Goal: Find specific page/section: Find specific page/section

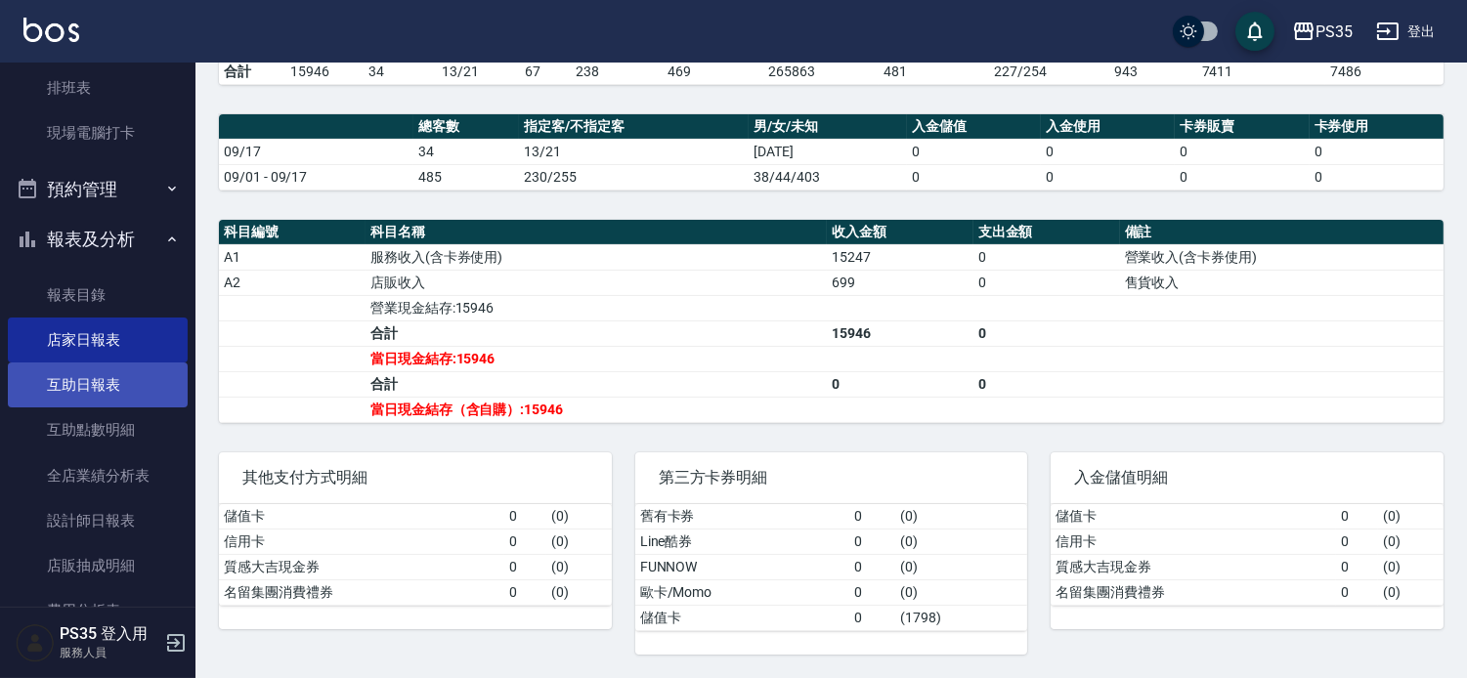
scroll to position [434, 0]
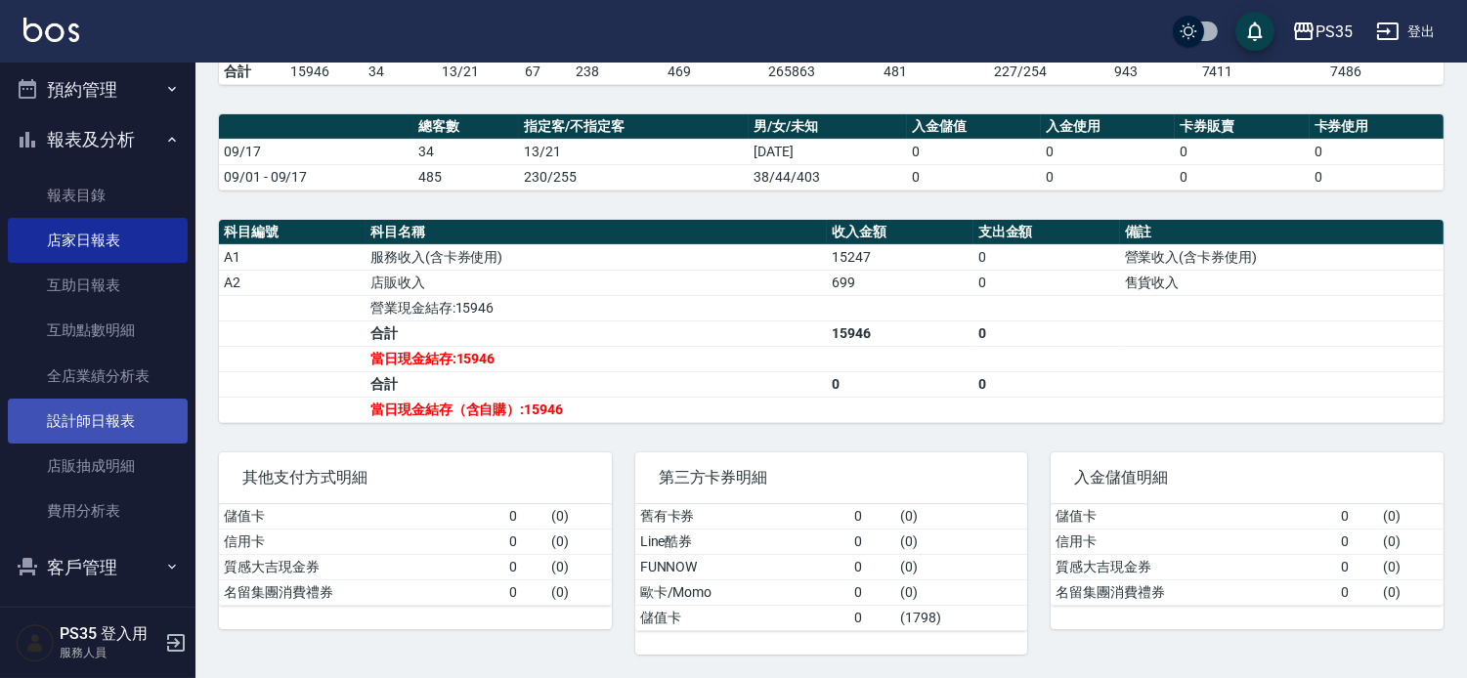
click at [112, 427] on link "設計師日報表" at bounding box center [98, 421] width 180 height 45
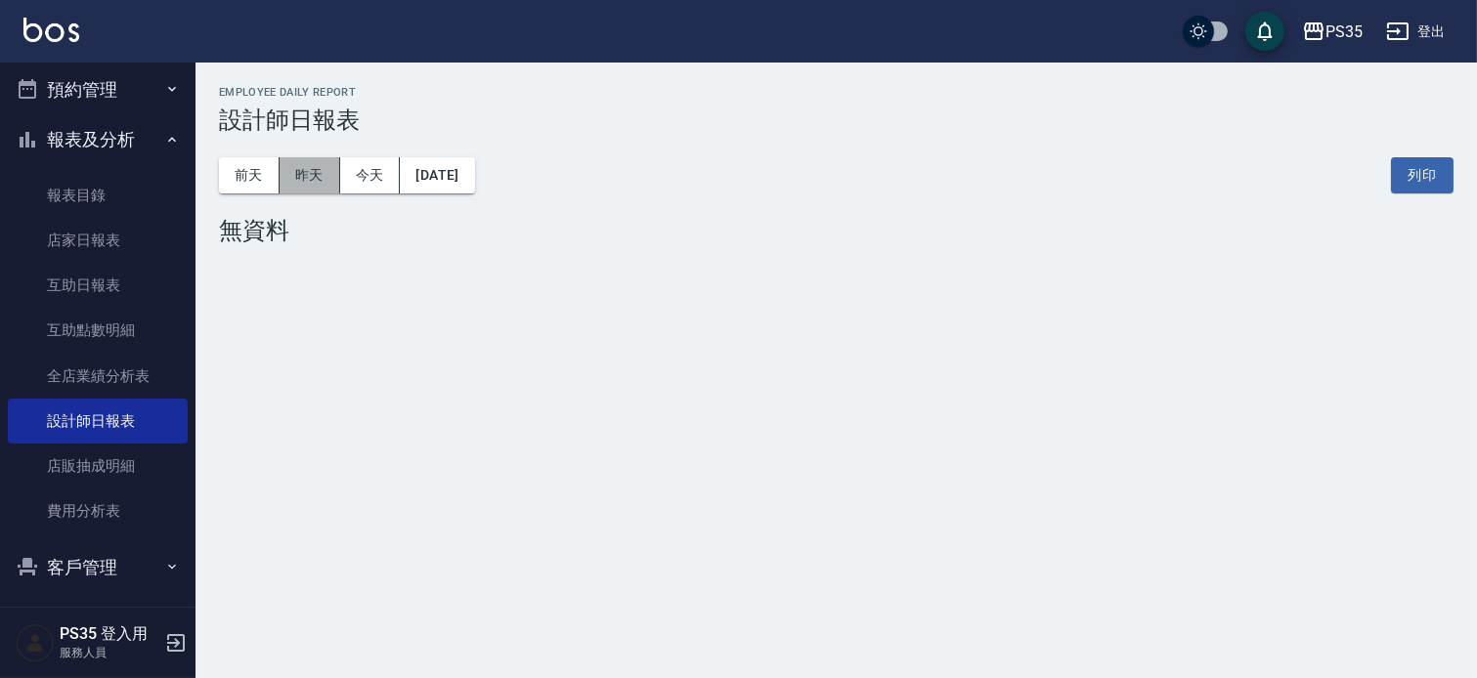
click at [315, 172] on button "昨天" at bounding box center [310, 175] width 61 height 36
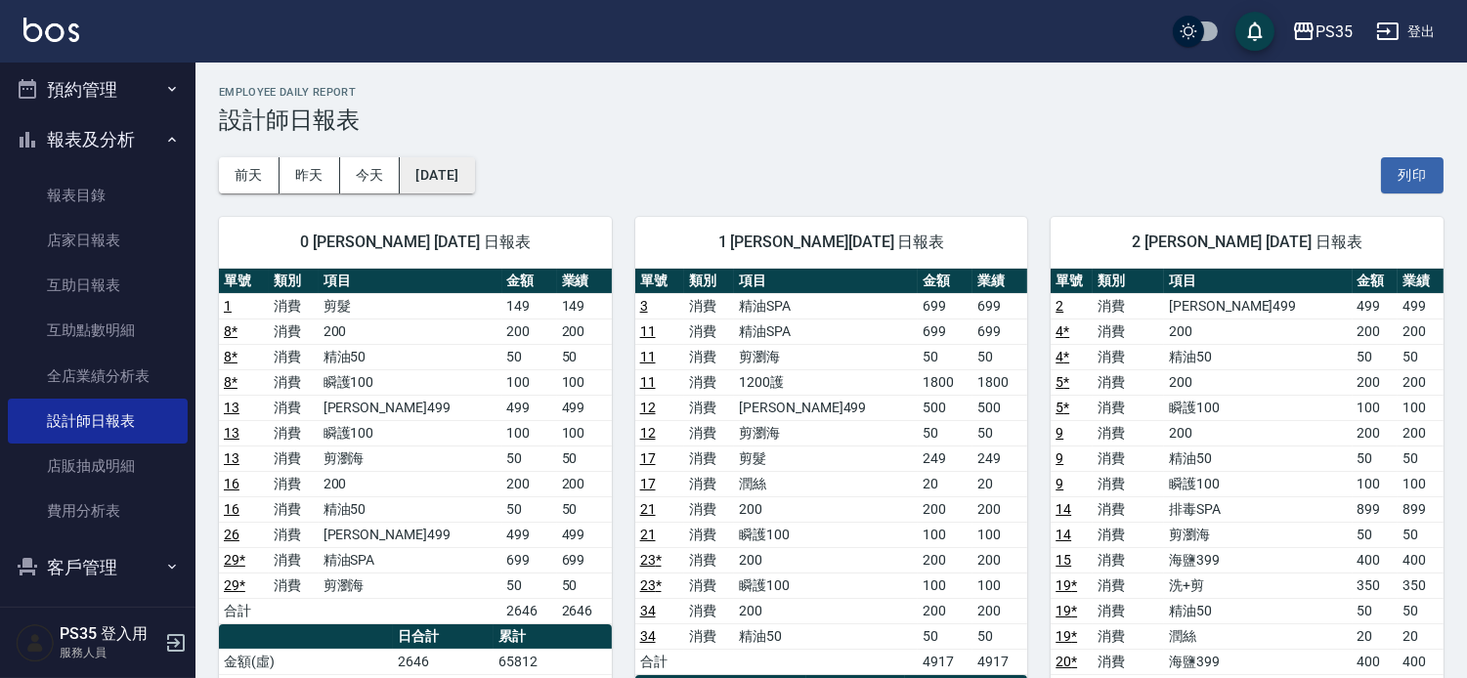
click at [459, 191] on button "[DATE]" at bounding box center [437, 175] width 74 height 36
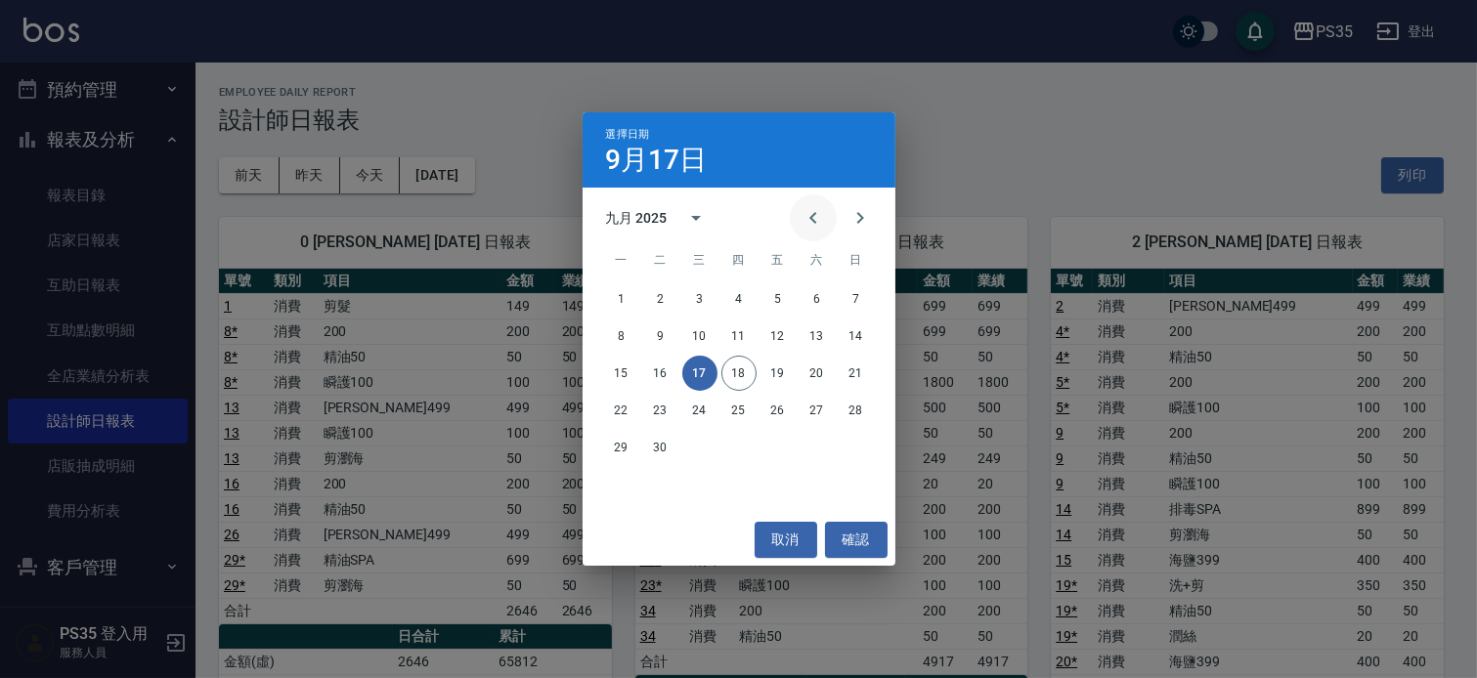
click at [809, 219] on icon "Previous month" at bounding box center [813, 217] width 23 height 23
click at [848, 363] on button "17" at bounding box center [856, 373] width 35 height 35
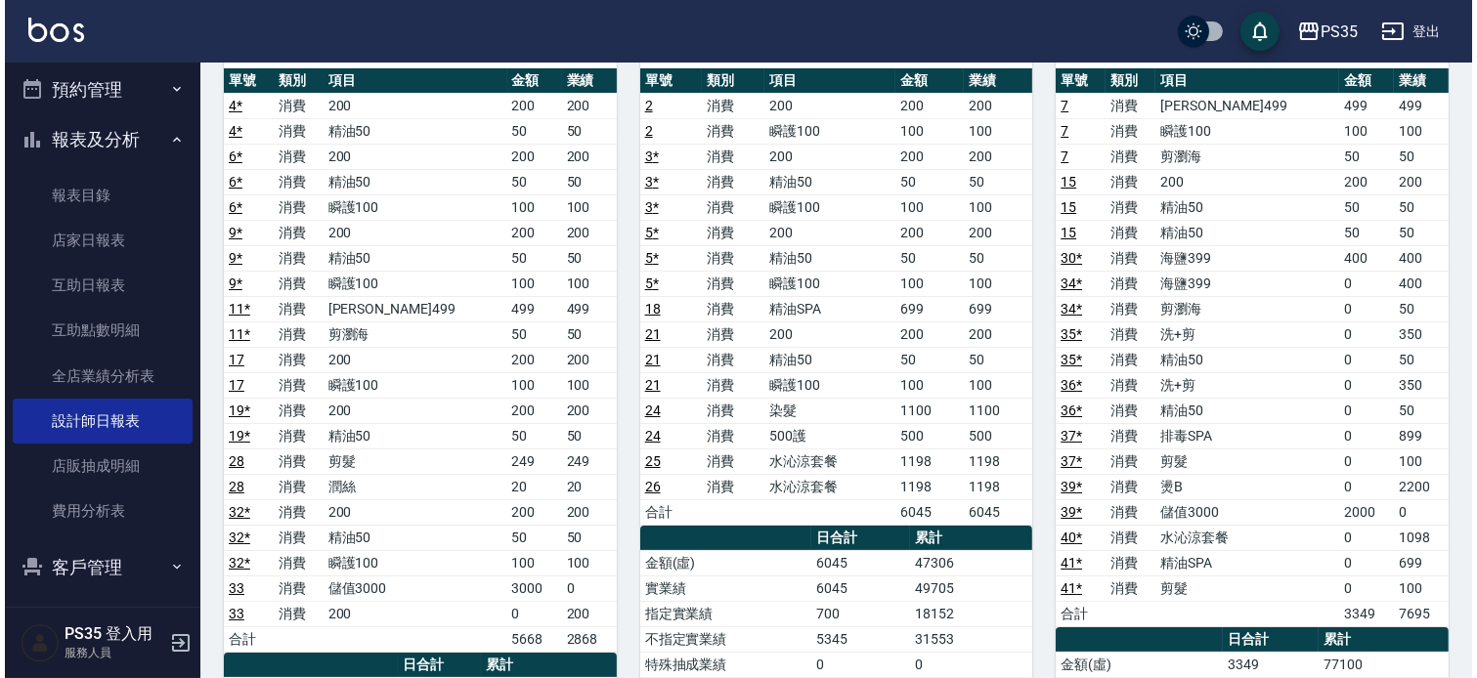
scroll to position [109, 0]
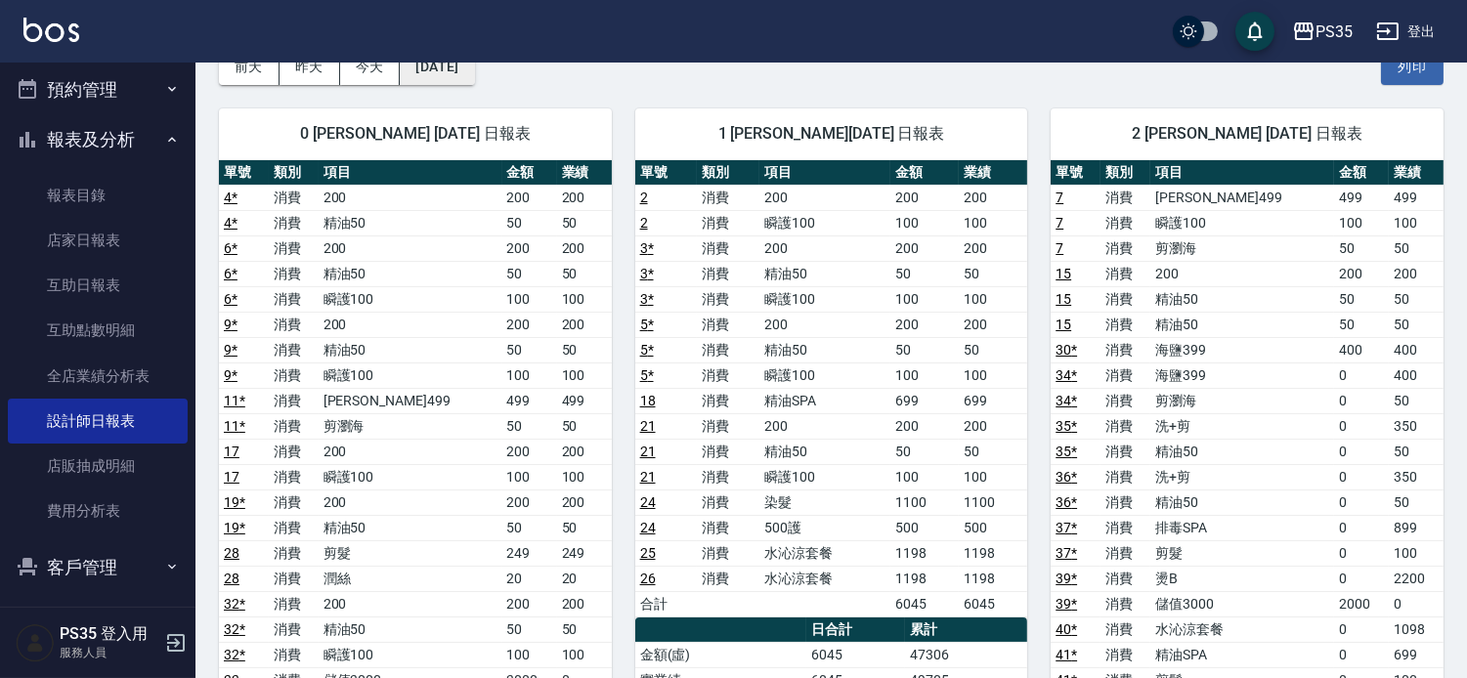
click at [474, 65] on button "[DATE]" at bounding box center [437, 67] width 74 height 36
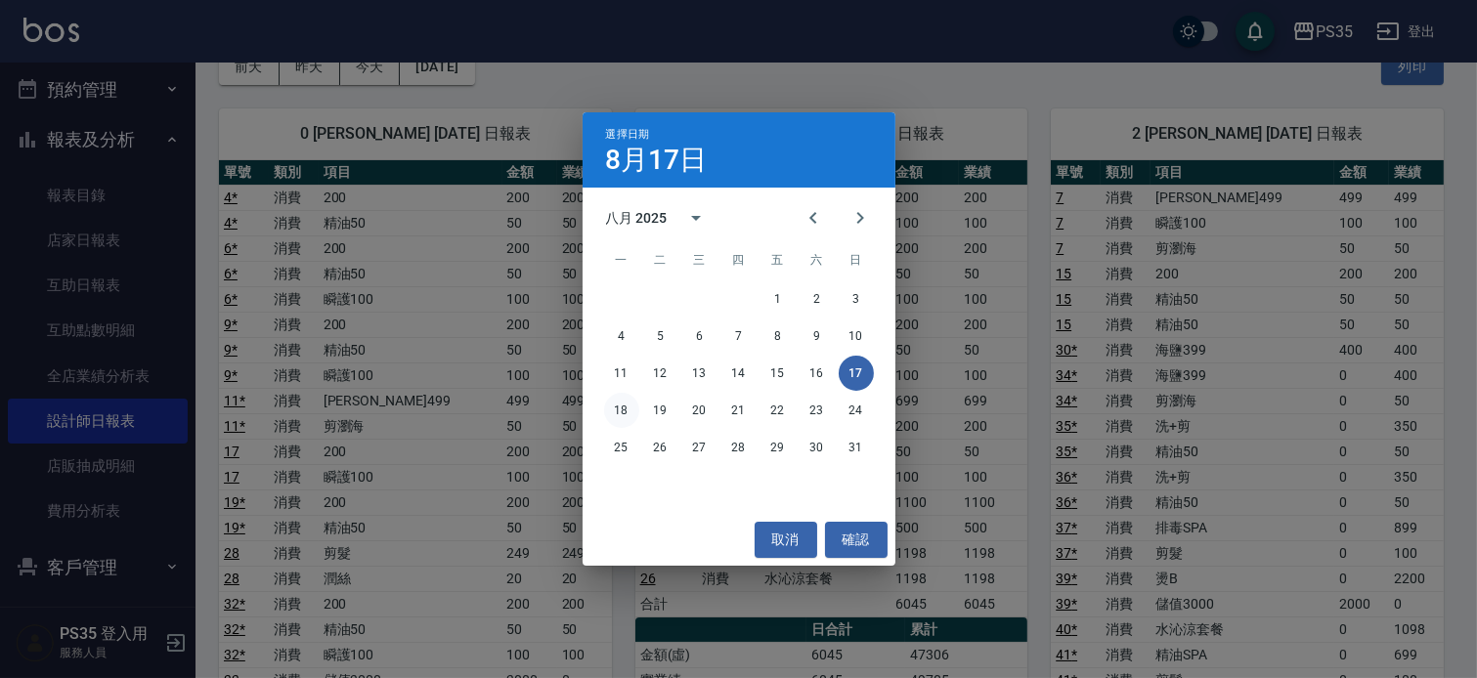
click at [622, 415] on button "18" at bounding box center [621, 410] width 35 height 35
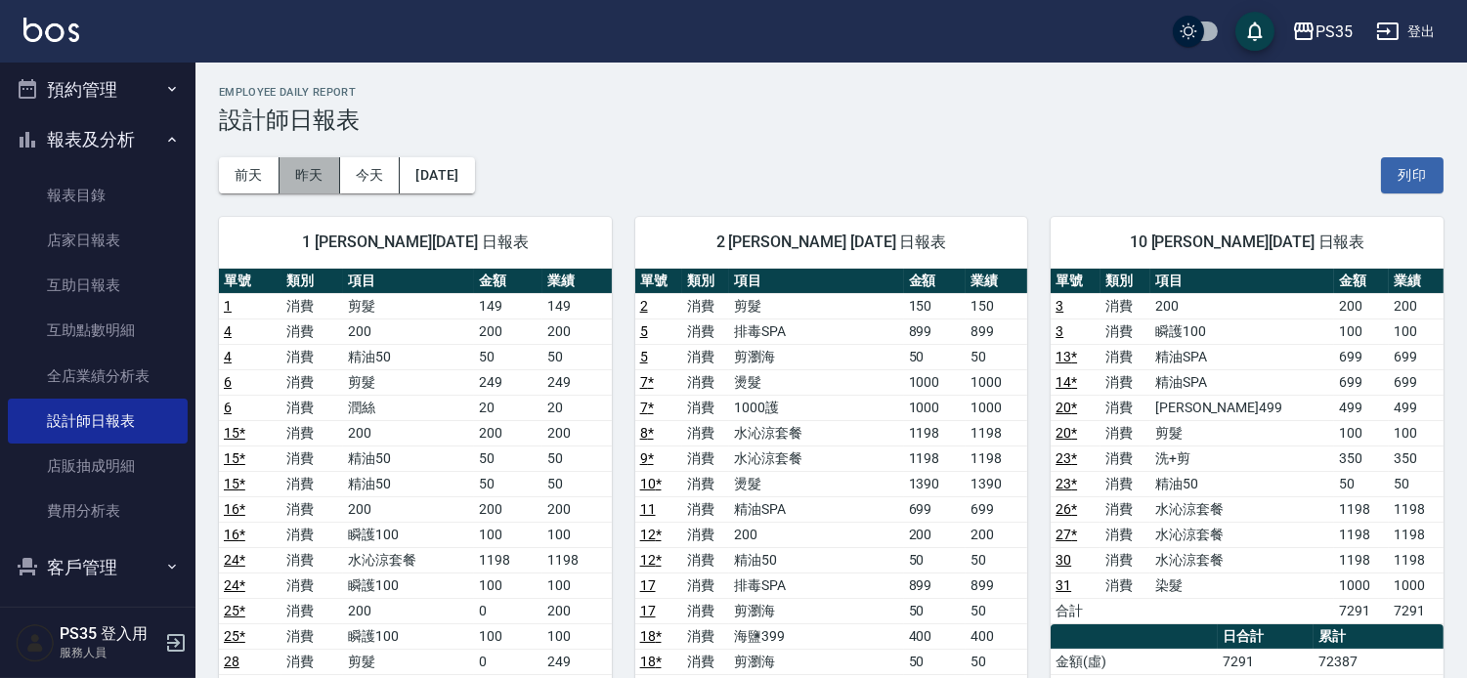
click at [314, 180] on button "昨天" at bounding box center [310, 175] width 61 height 36
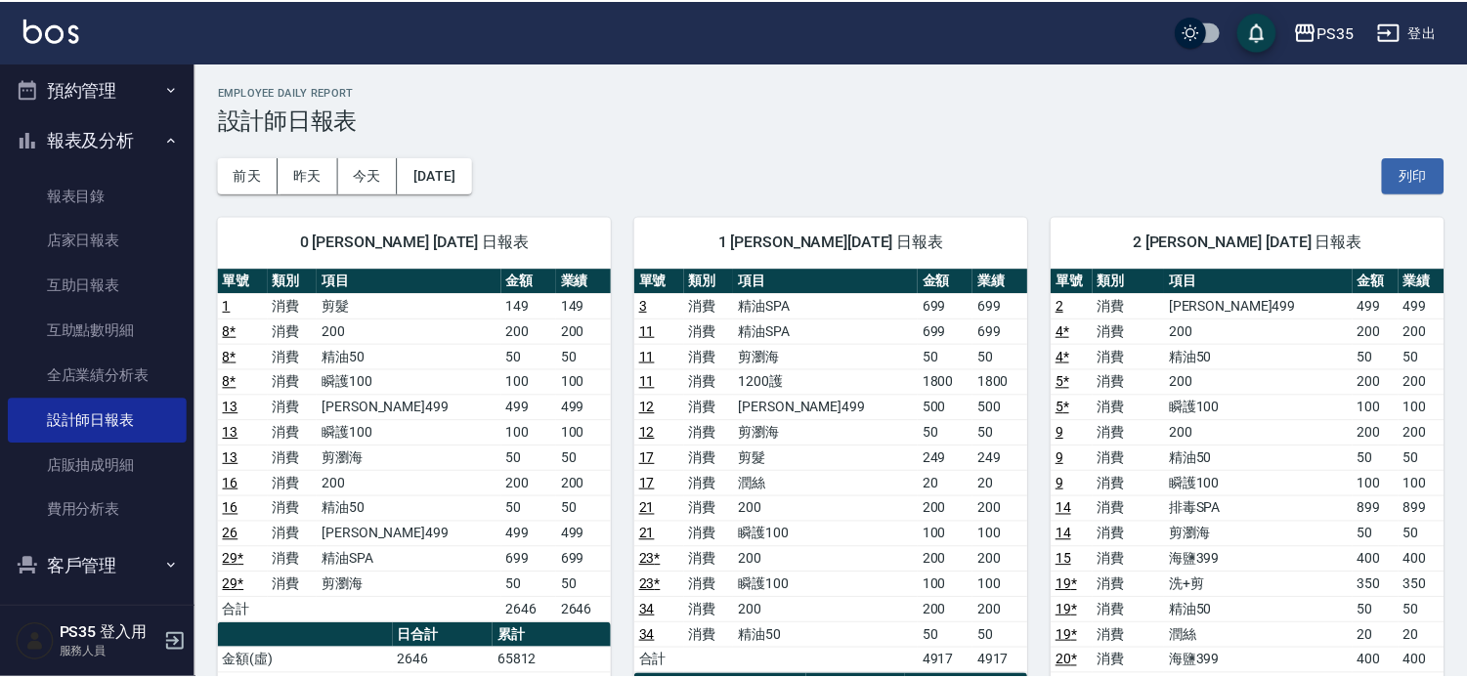
scroll to position [326, 0]
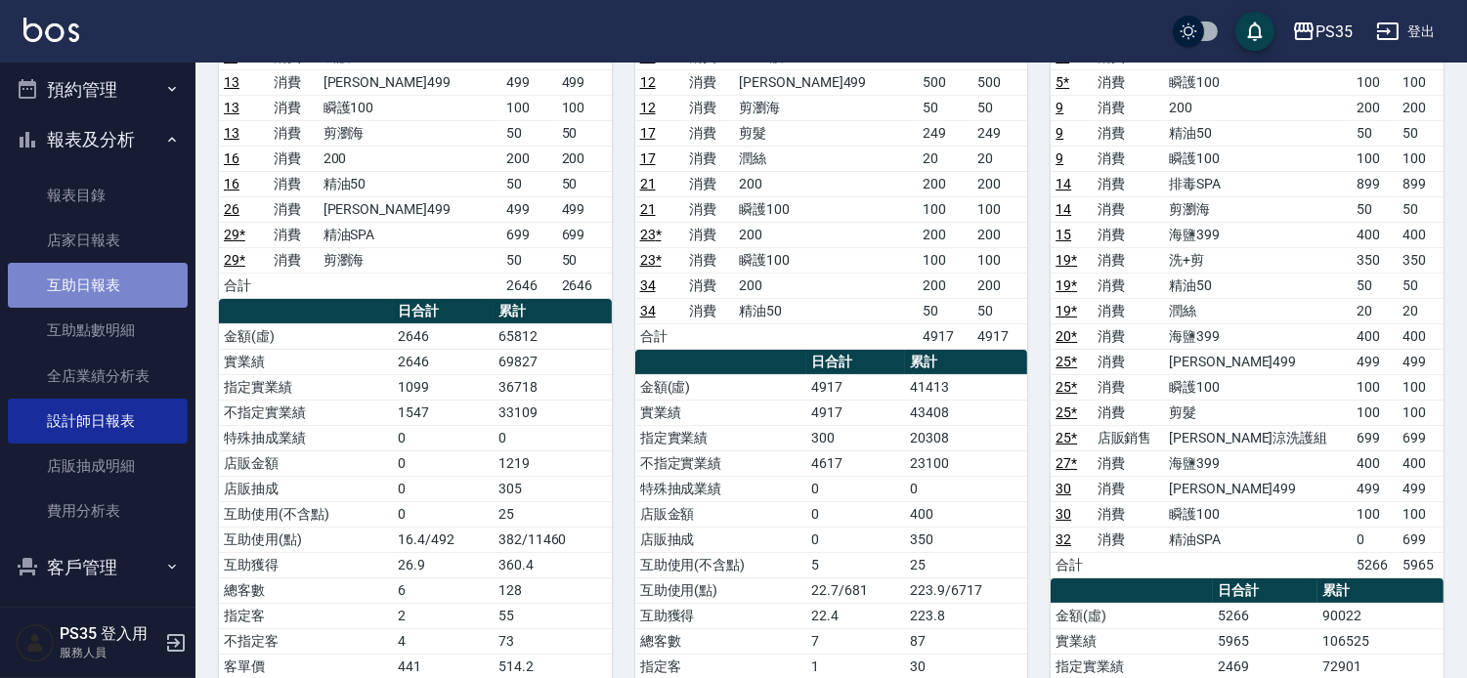
click at [145, 290] on link "互助日報表" at bounding box center [98, 285] width 180 height 45
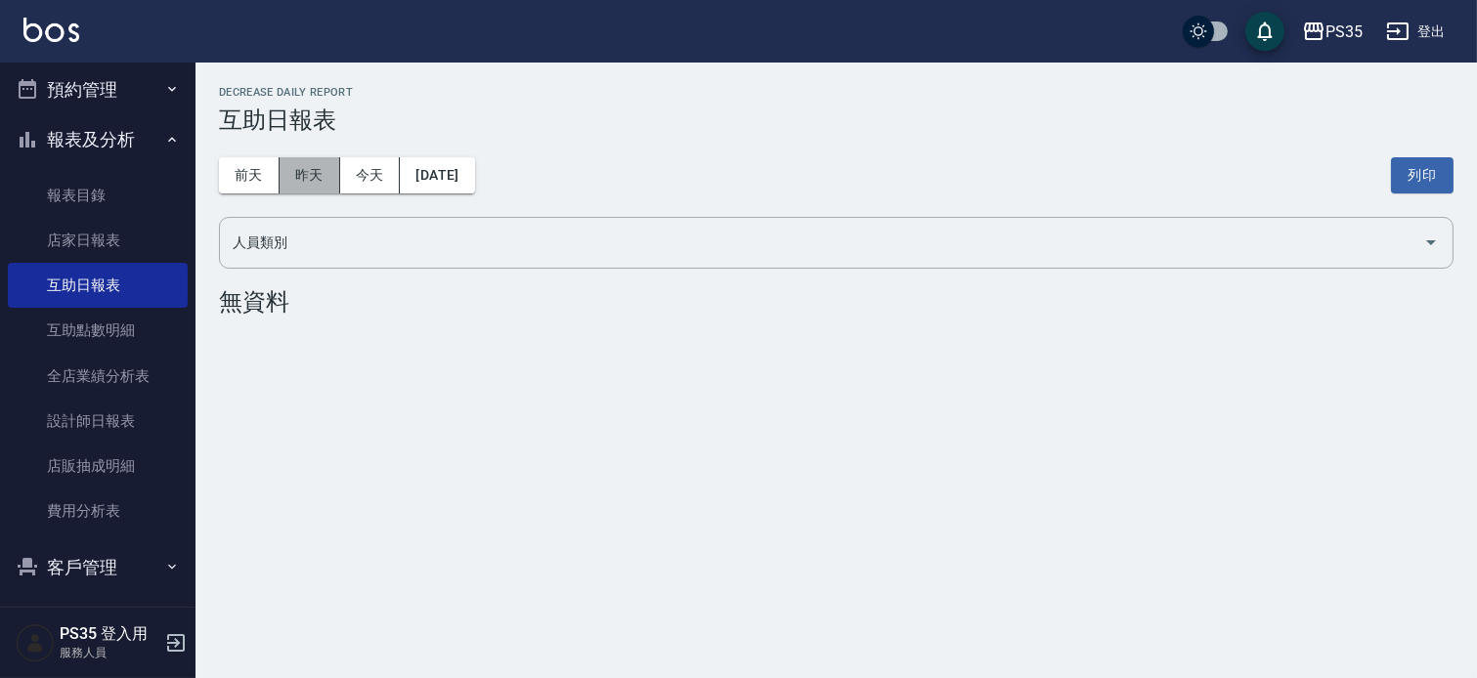
click at [280, 164] on button "昨天" at bounding box center [310, 175] width 61 height 36
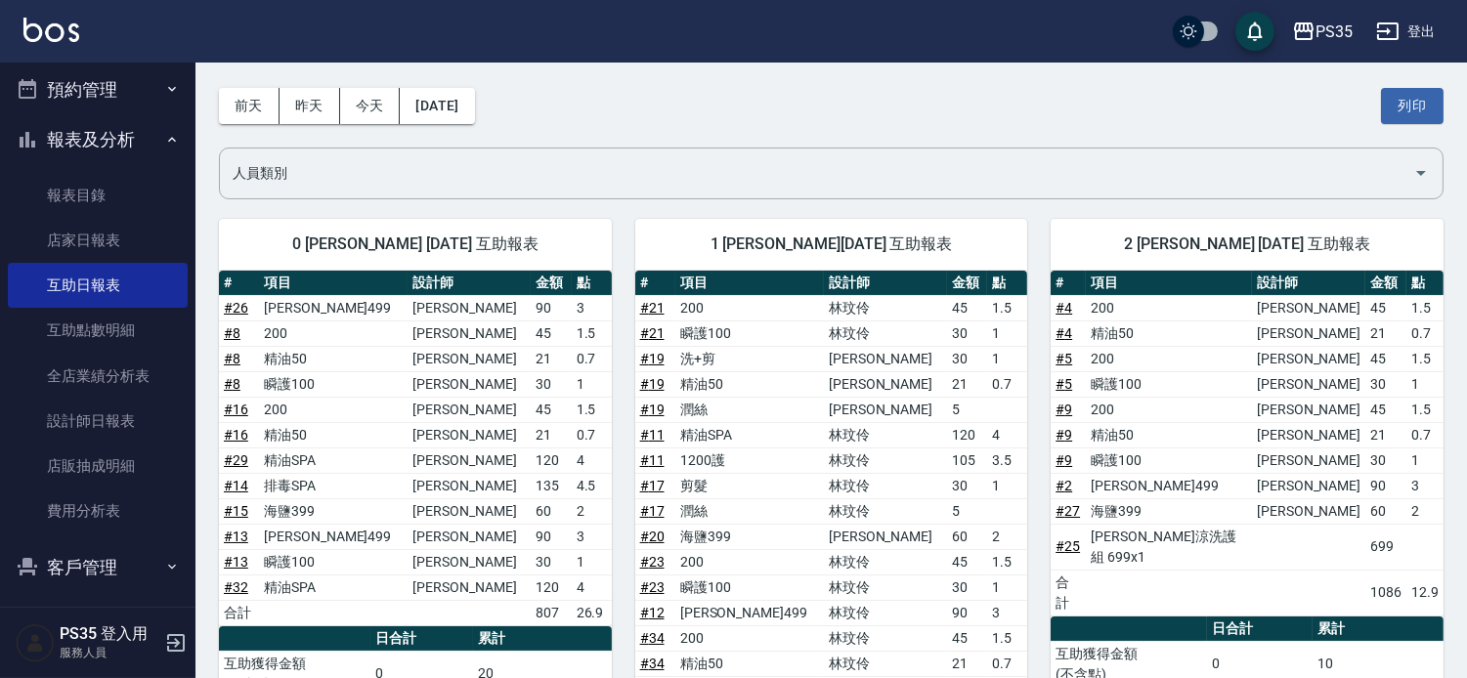
scroll to position [109, 0]
